Goal: Transaction & Acquisition: Book appointment/travel/reservation

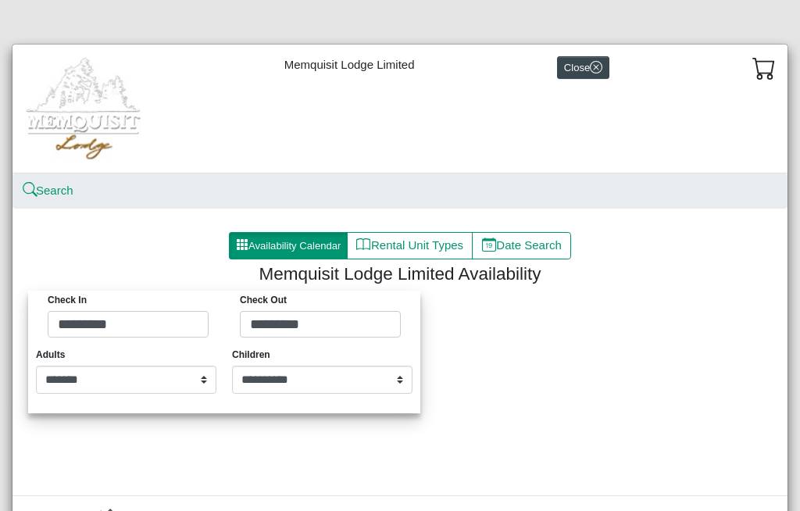
select select "*"
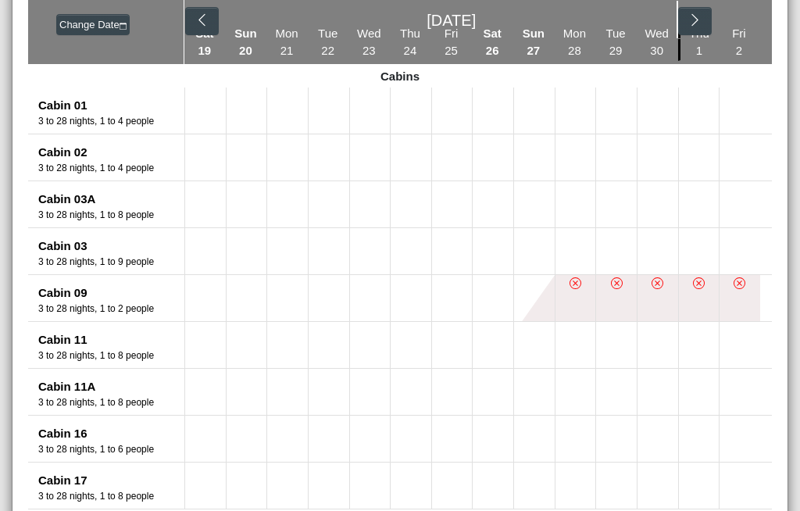
scroll to position [306, 0]
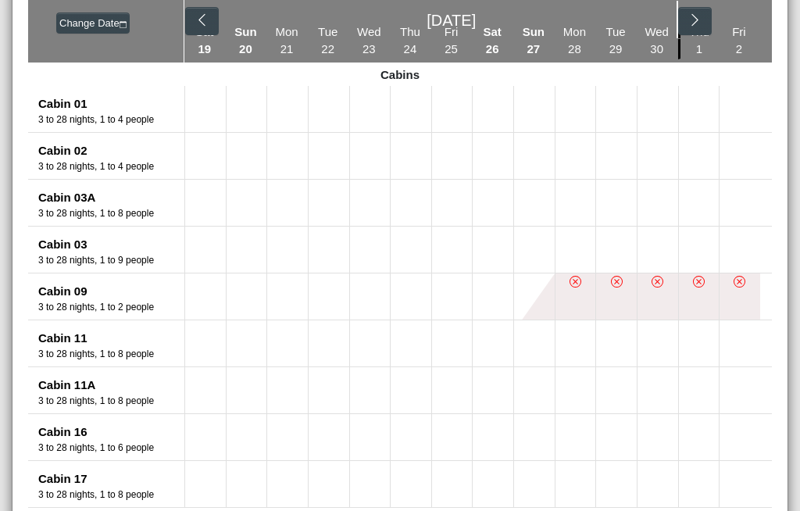
click at [699, 21] on icon "chevron right" at bounding box center [694, 19] width 15 height 15
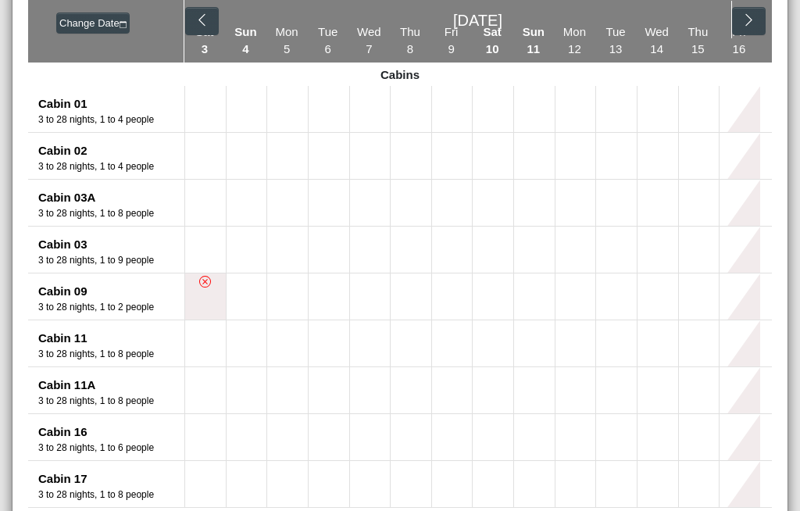
click at [199, 13] on icon "chevron left" at bounding box center [201, 19] width 15 height 15
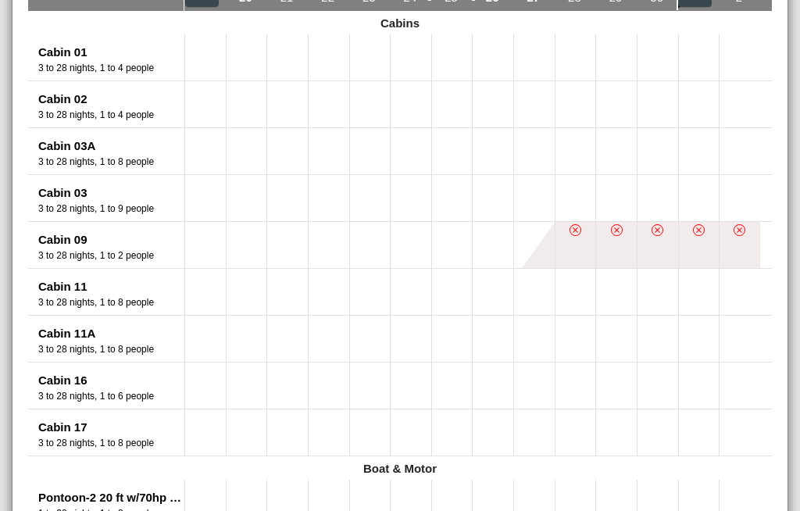
scroll to position [360, 0]
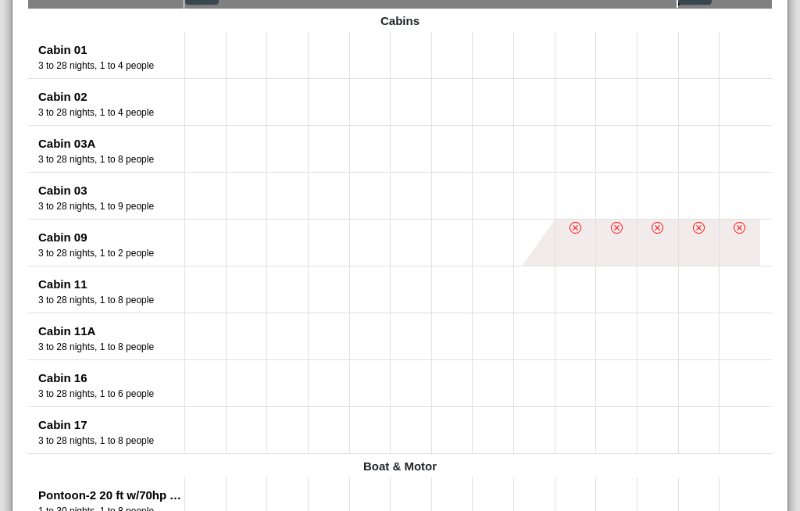
click at [582, 239] on li at bounding box center [574, 242] width 41 height 46
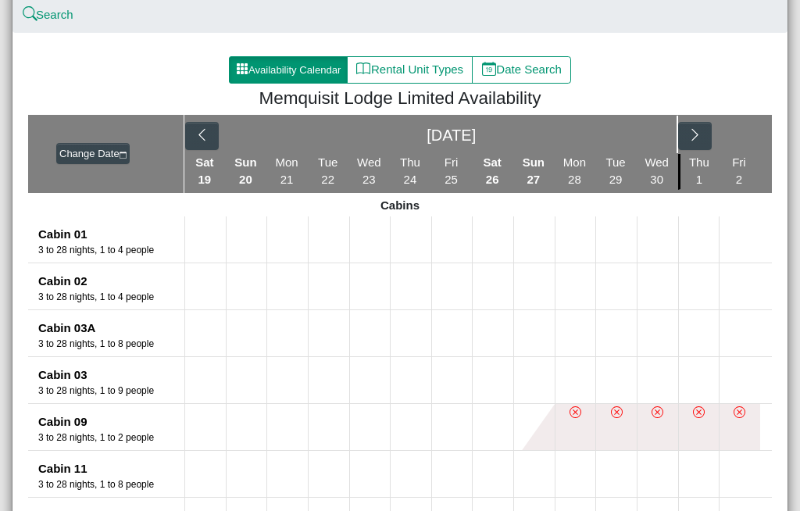
scroll to position [173, 0]
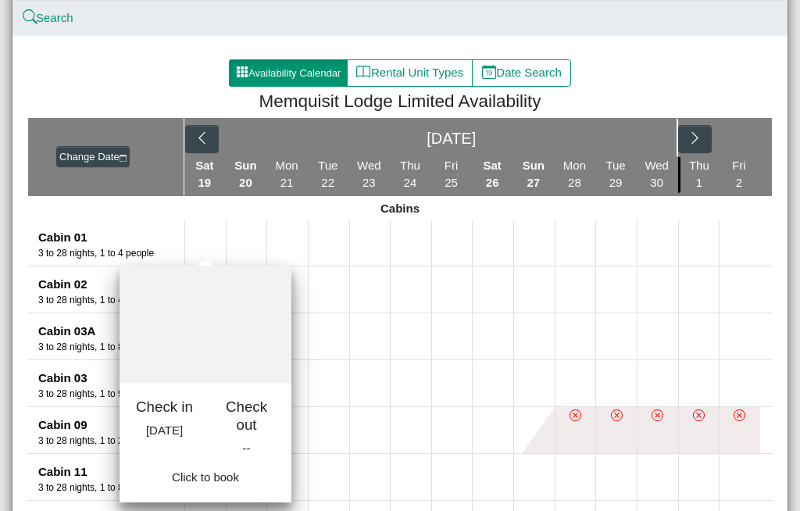
click at [205, 240] on button at bounding box center [205, 242] width 41 height 46
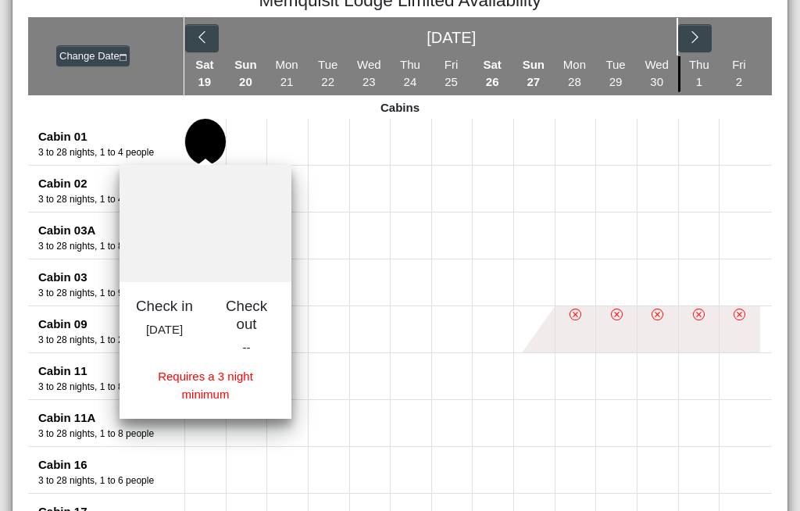
scroll to position [266, 0]
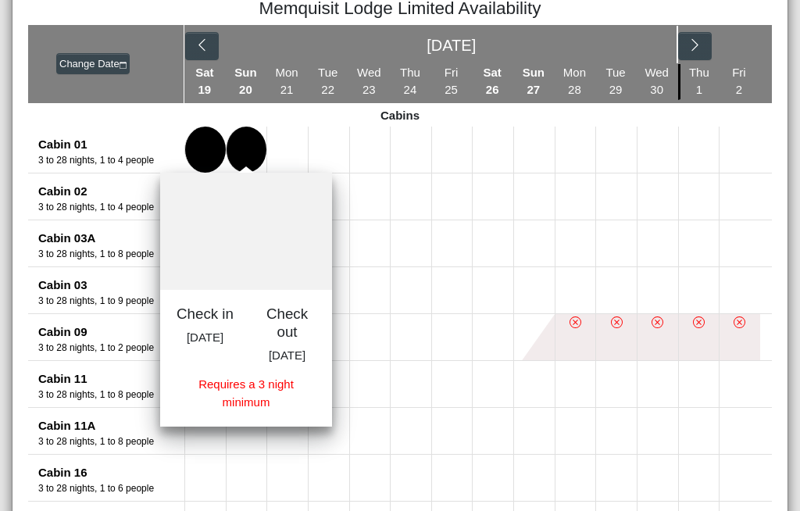
click at [237, 134] on button at bounding box center [246, 150] width 41 height 46
click at [283, 141] on button at bounding box center [287, 150] width 41 height 46
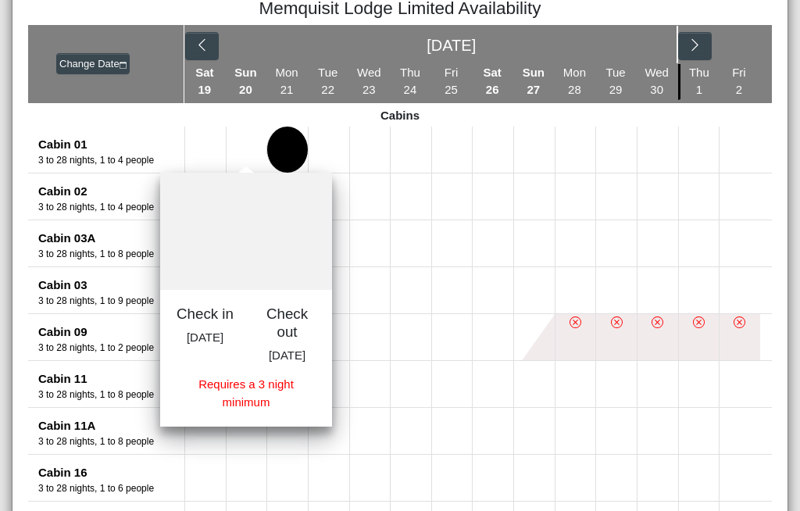
click at [191, 147] on button at bounding box center [205, 150] width 41 height 46
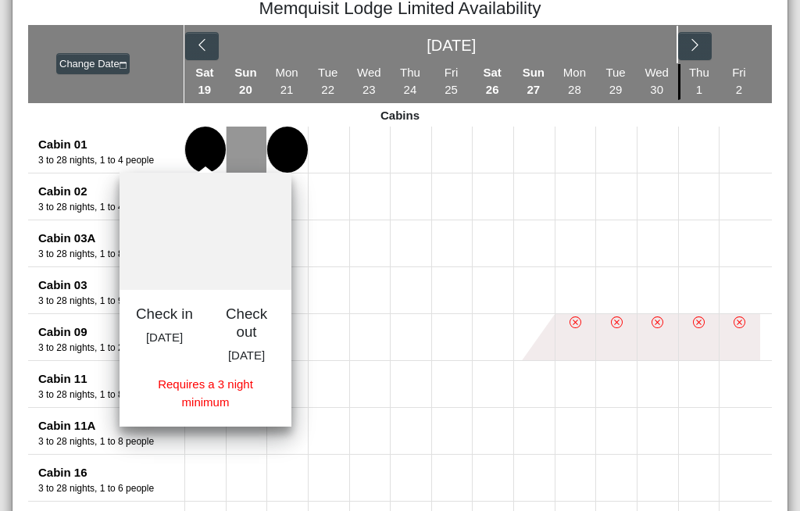
click at [494, 141] on button at bounding box center [492, 150] width 41 height 46
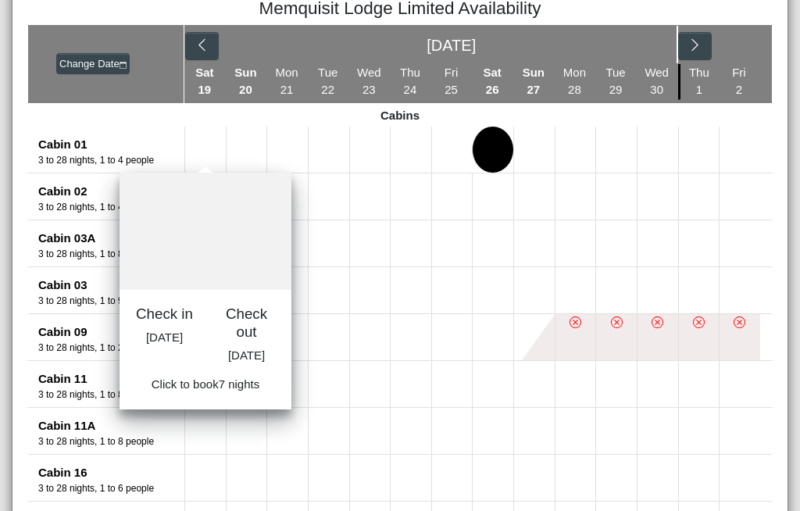
click at [198, 138] on button at bounding box center [205, 150] width 41 height 46
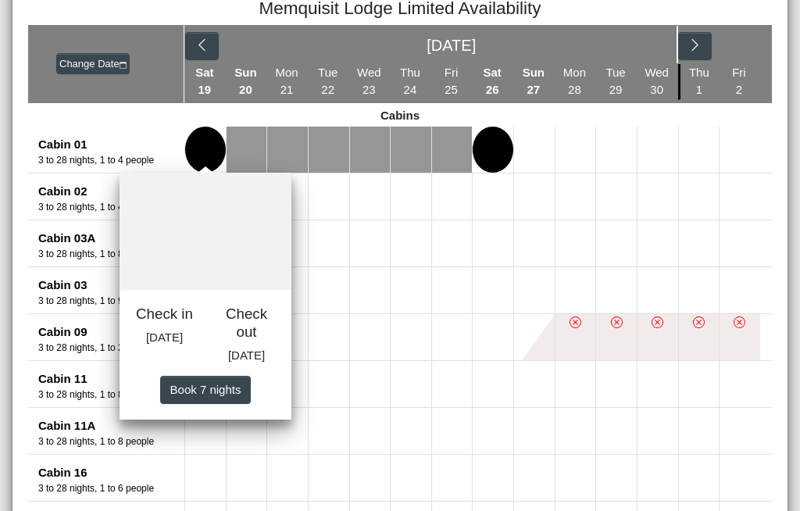
click at [223, 395] on span "Book 7 night s" at bounding box center [205, 388] width 71 height 13
select select "*"
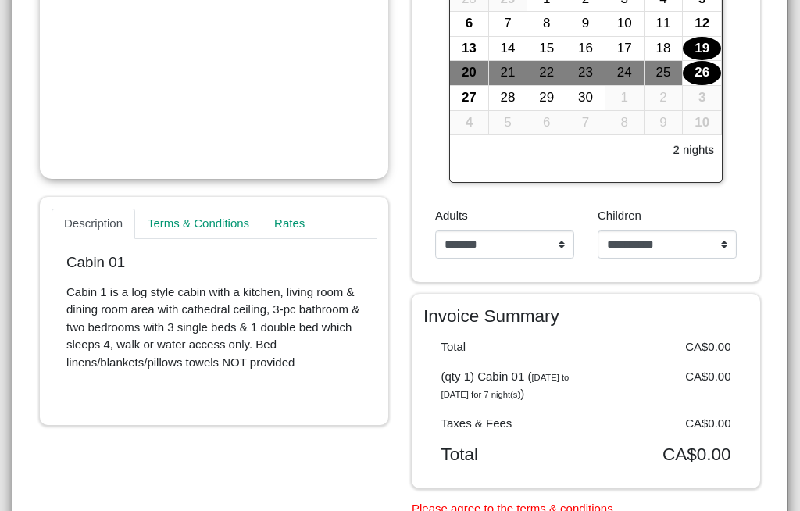
scroll to position [409, 0]
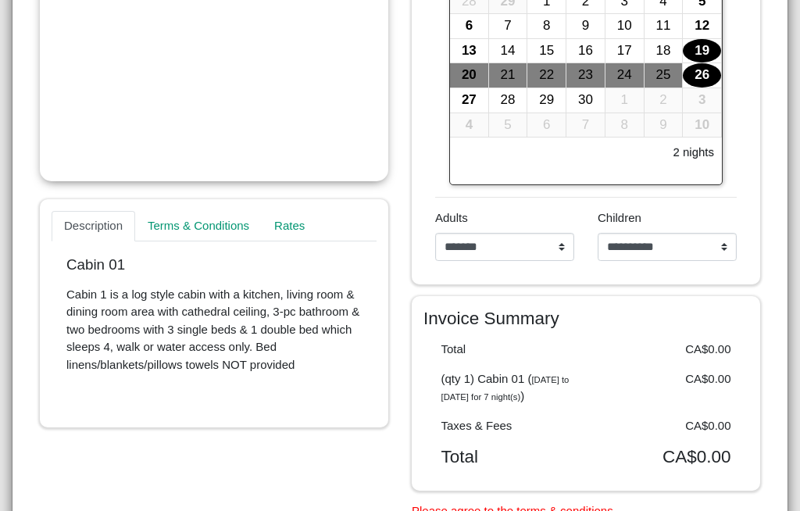
click at [631, 344] on div "CA$0.00" at bounding box center [664, 349] width 157 height 18
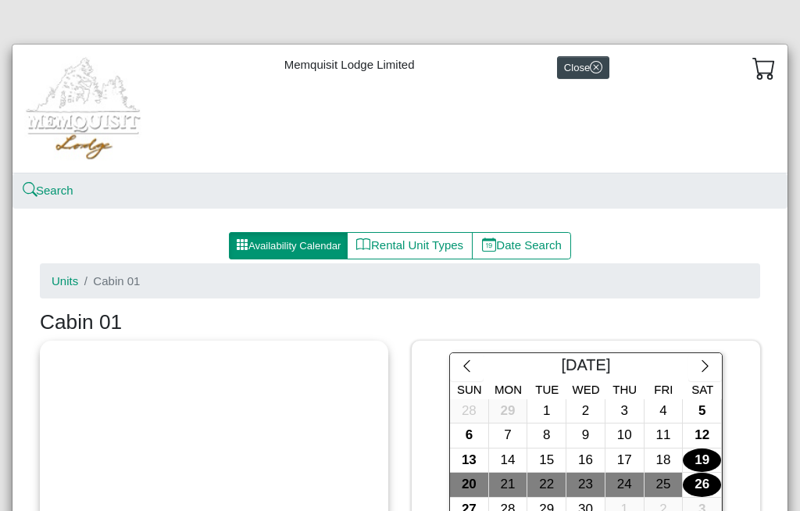
scroll to position [-1, 0]
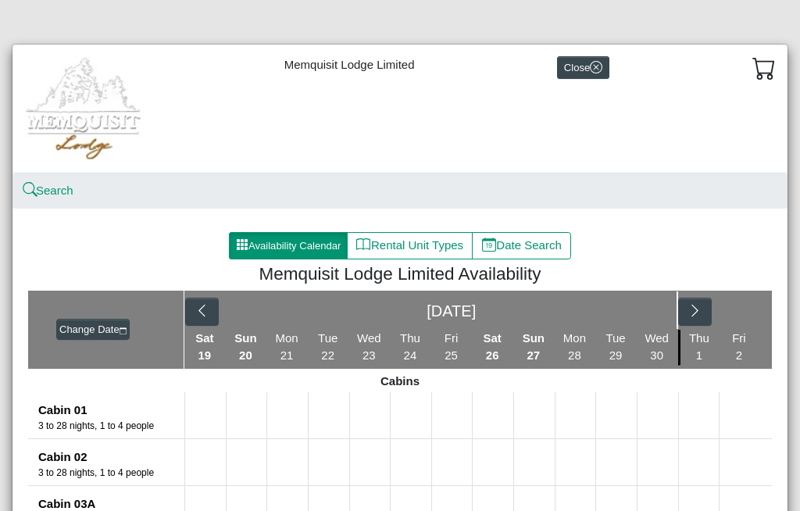
select select "*"
